Goal: Information Seeking & Learning: Learn about a topic

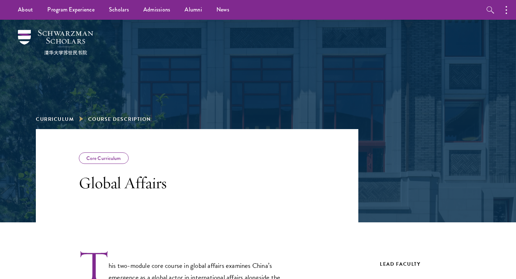
click at [94, 158] on div "Core Curriculum" at bounding box center [104, 157] width 50 height 11
click at [97, 156] on div "Core Curriculum" at bounding box center [104, 157] width 50 height 11
click at [100, 162] on div "Core Curriculum" at bounding box center [104, 157] width 50 height 11
click at [100, 160] on div "Core Curriculum" at bounding box center [104, 157] width 50 height 11
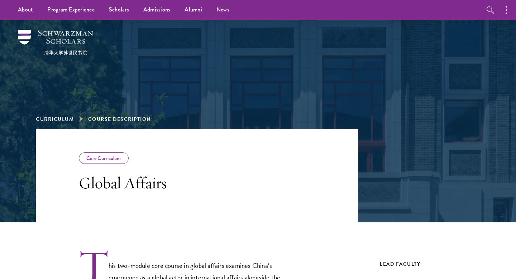
click at [114, 118] on span "Course Description" at bounding box center [119, 119] width 63 height 8
click at [66, 118] on link "Curriculum" at bounding box center [55, 119] width 38 height 8
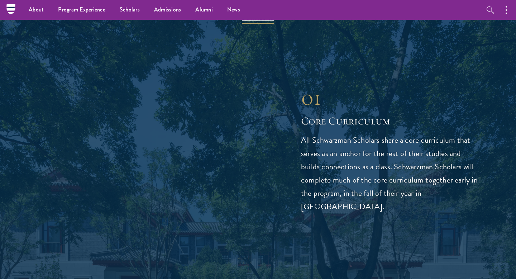
scroll to position [890, 0]
